Goal: Information Seeking & Learning: Learn about a topic

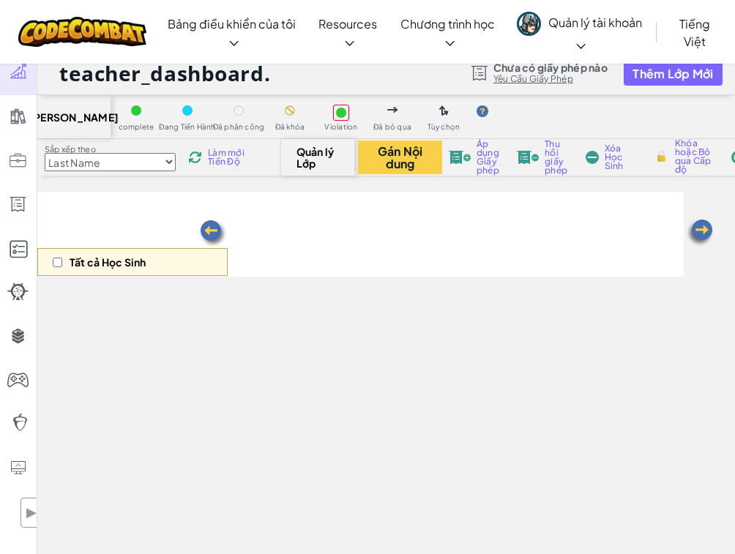
select select "56462f935afde0c6fd30fc8d"
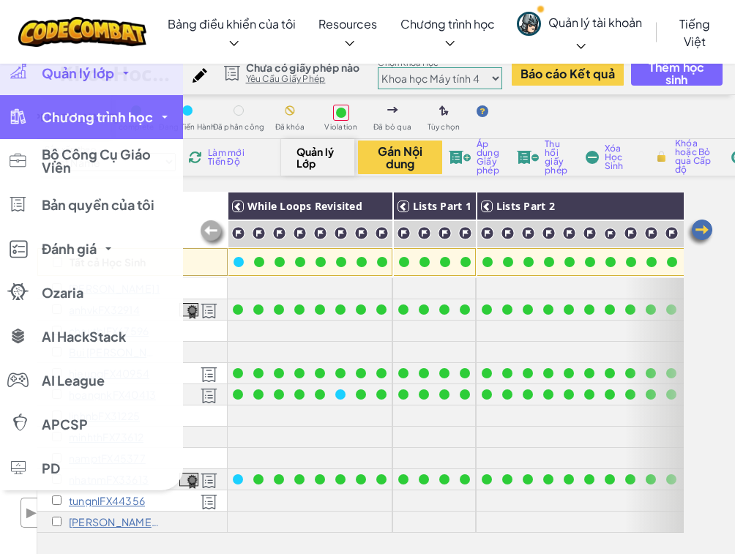
click at [91, 111] on span "Chương trình học" at bounding box center [97, 117] width 111 height 13
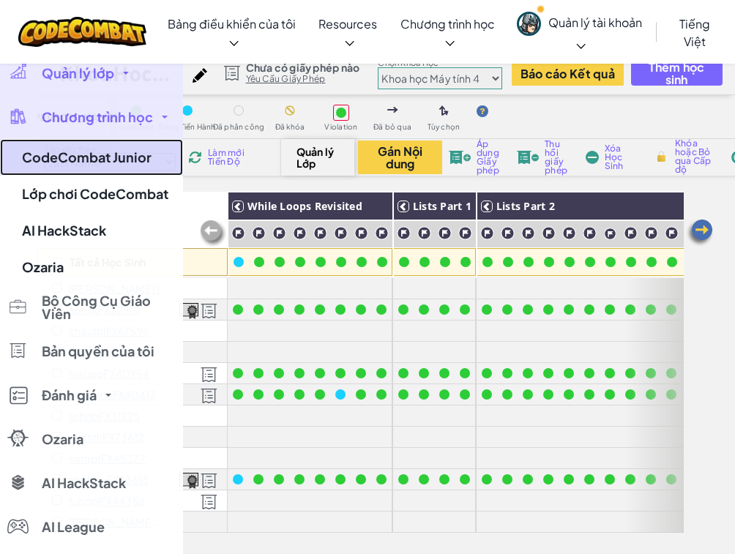
click at [117, 159] on link "CodeCombat Junior" at bounding box center [91, 157] width 183 height 37
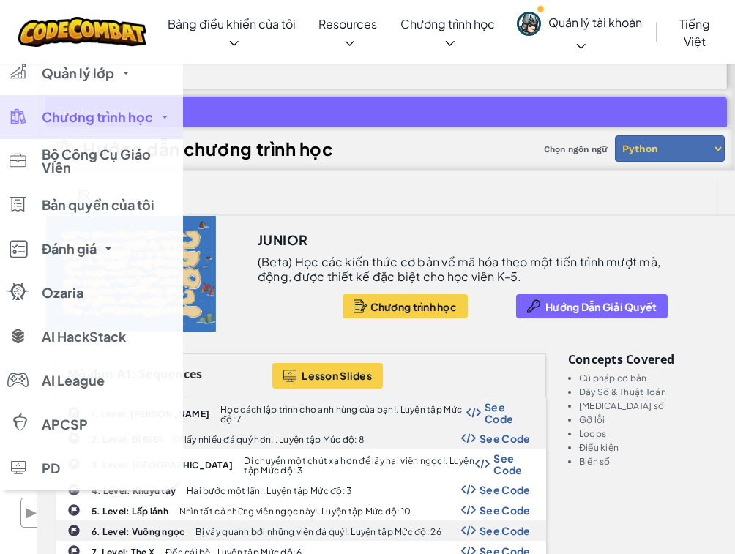
click at [158, 118] on link "Chương trình học" at bounding box center [91, 117] width 183 height 44
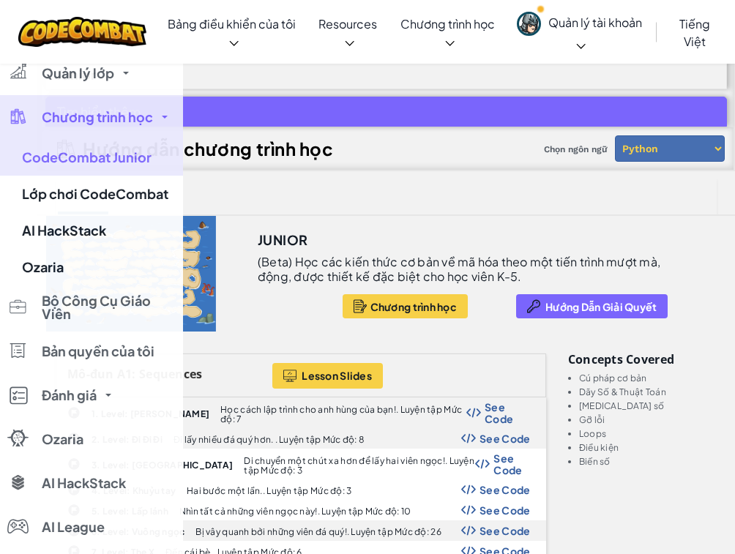
click at [158, 118] on link "Chương trình học" at bounding box center [91, 117] width 183 height 44
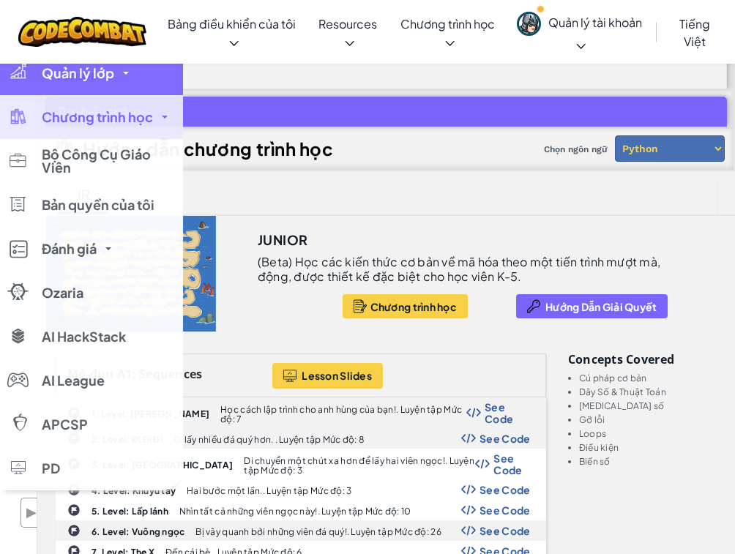
click at [117, 73] on link "Quản lý lớp" at bounding box center [91, 73] width 183 height 44
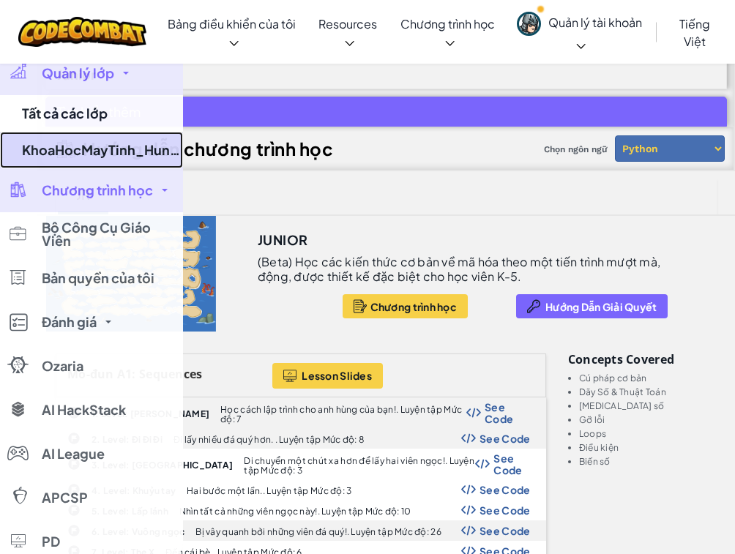
click at [125, 141] on link "KhoaHocMayTinh_HungBT" at bounding box center [91, 150] width 183 height 37
select select "56462f935afde0c6fd30fc8d"
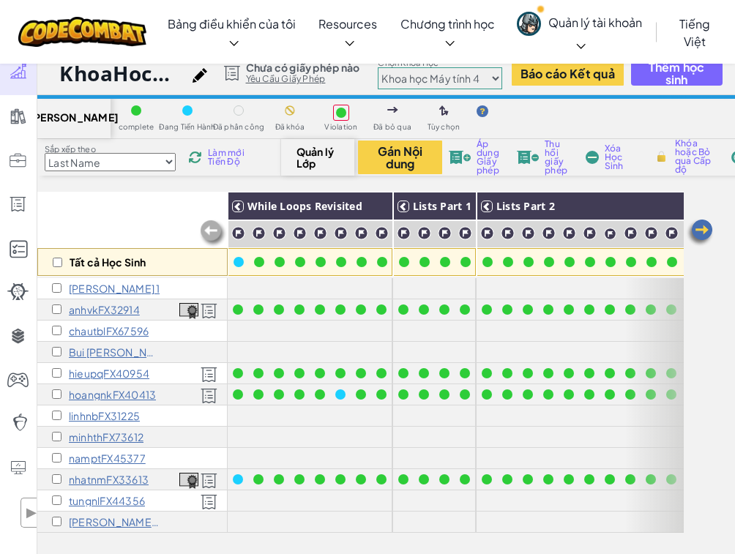
scroll to position [117, 0]
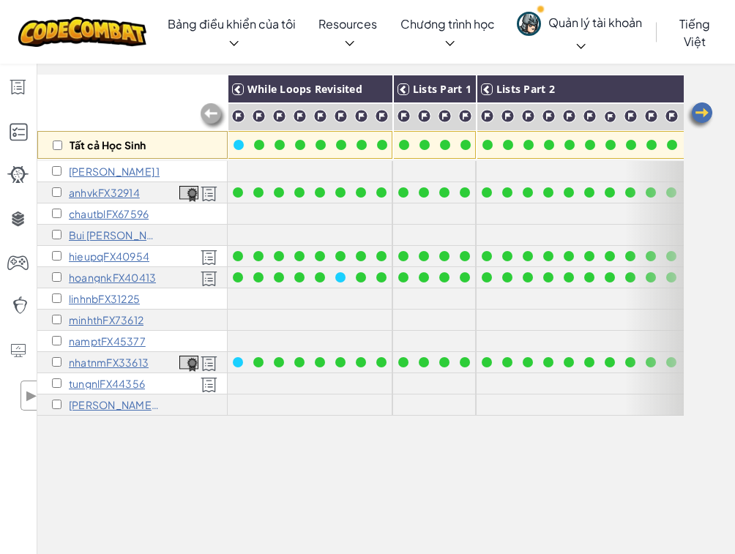
click at [93, 319] on p "minhthFX73612" at bounding box center [106, 320] width 75 height 12
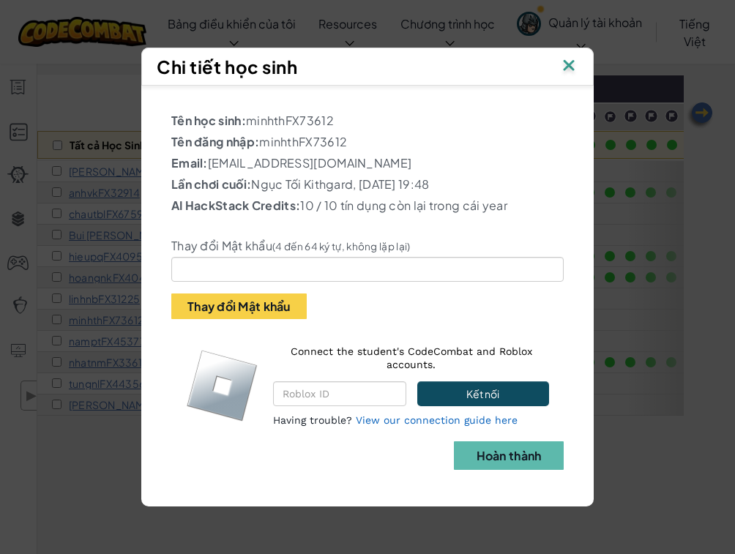
click at [565, 63] on img at bounding box center [568, 67] width 19 height 22
